Goal: Find specific page/section: Find specific page/section

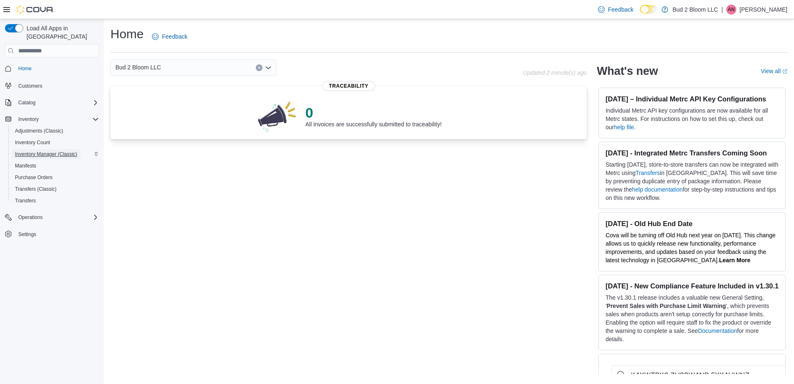
click at [54, 151] on span "Inventory Manager (Classic)" at bounding box center [46, 154] width 62 height 7
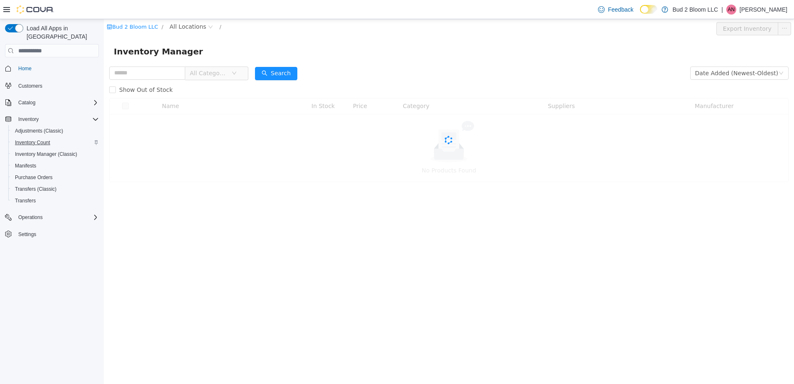
click at [43, 139] on span "Inventory Count" at bounding box center [32, 142] width 35 height 7
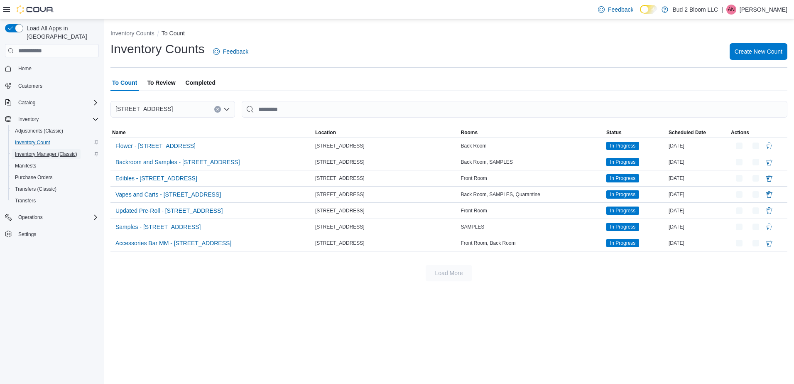
click at [47, 151] on span "Inventory Manager (Classic)" at bounding box center [46, 154] width 62 height 7
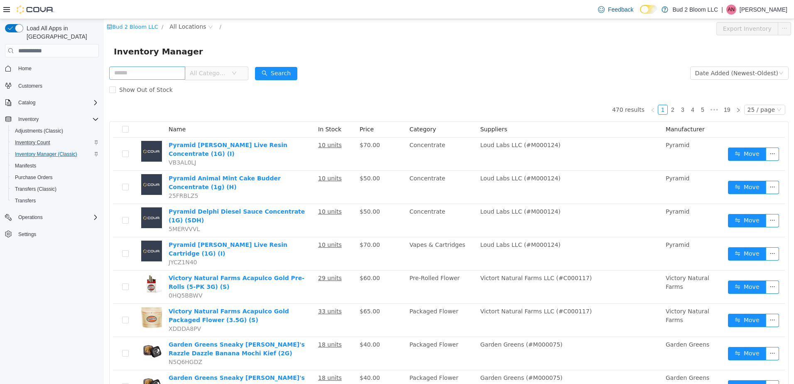
click at [166, 72] on input "text" at bounding box center [147, 72] width 76 height 13
type input "**********"
click at [286, 71] on button "Search" at bounding box center [284, 73] width 42 height 13
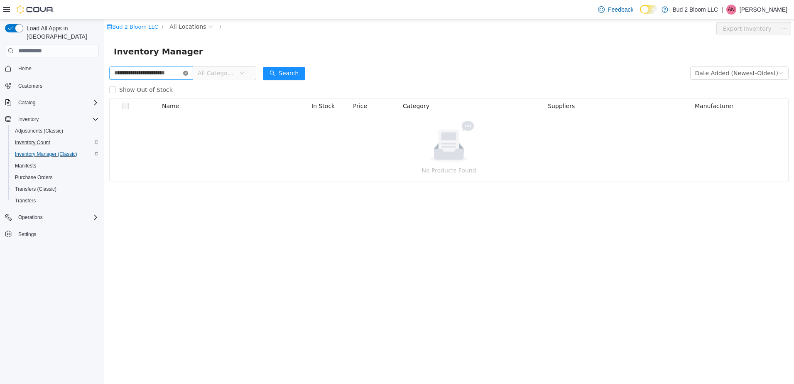
click at [186, 75] on icon "icon: close-circle" at bounding box center [185, 73] width 5 height 5
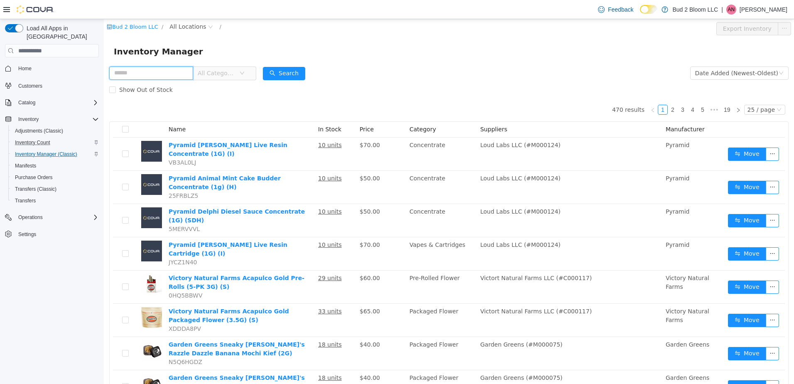
click at [153, 76] on input "text" at bounding box center [151, 72] width 84 height 13
type input "**********"
click at [275, 71] on button "Search" at bounding box center [284, 73] width 42 height 13
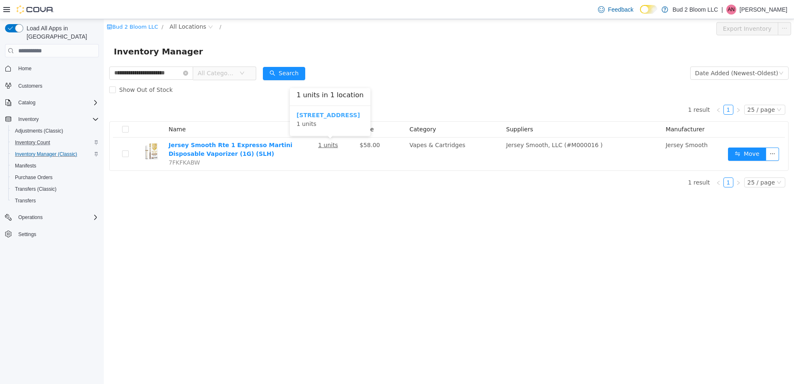
click at [325, 115] on b "[STREET_ADDRESS]" at bounding box center [328, 115] width 64 height 7
